Goal: Information Seeking & Learning: Learn about a topic

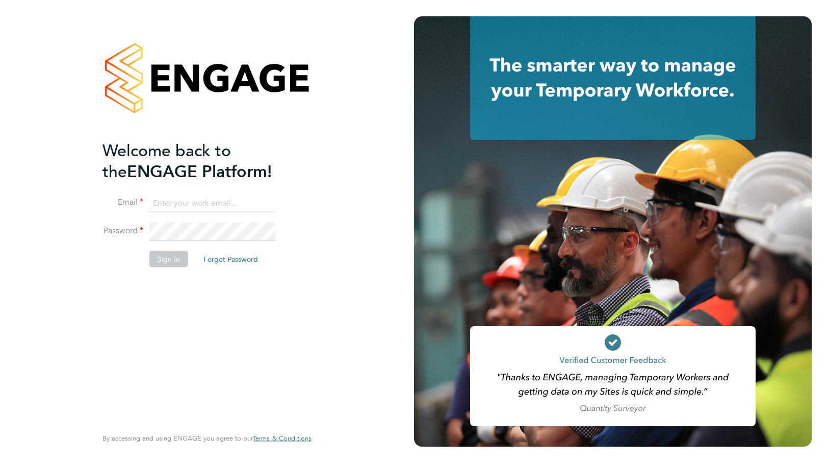
type input "laura@lt-support.co.uk"
click at [175, 258] on button "Sign In" at bounding box center [168, 259] width 39 height 16
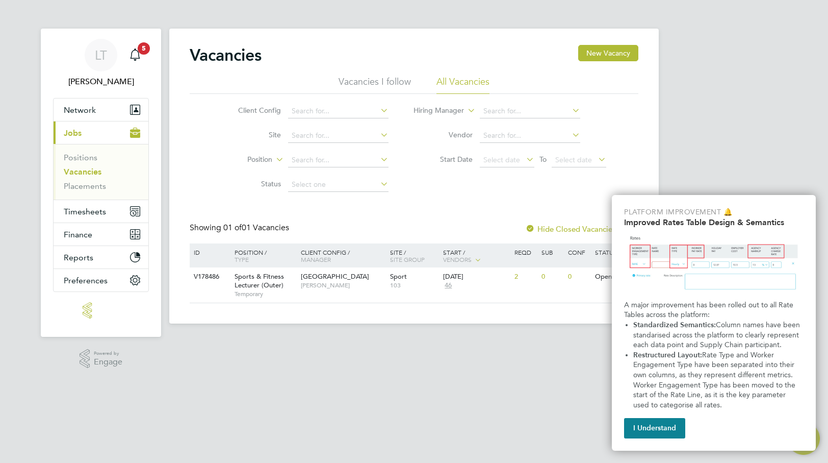
click at [475, 215] on div "Vacancies New Vacancy Vacancies I follow All Vacancies Client Config Site Posit…" at bounding box center [414, 174] width 449 height 258
click at [269, 275] on span "Sports & Fitness Lecturer (Outer)" at bounding box center [259, 280] width 49 height 17
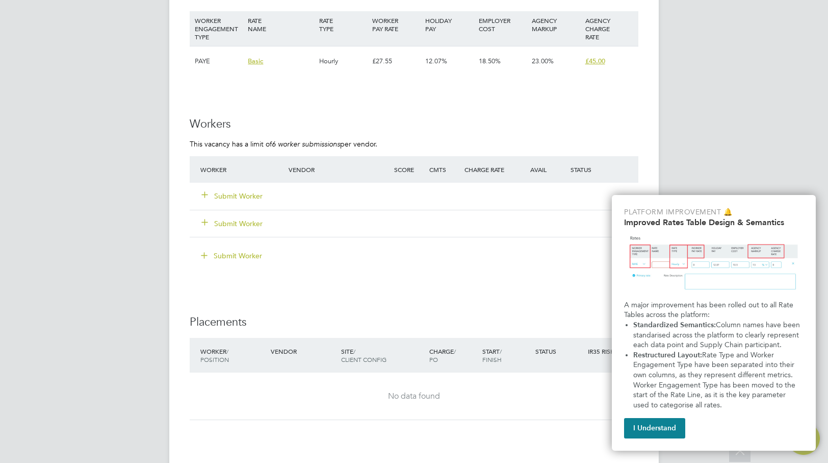
scroll to position [1785, 0]
